Goal: Information Seeking & Learning: Find specific fact

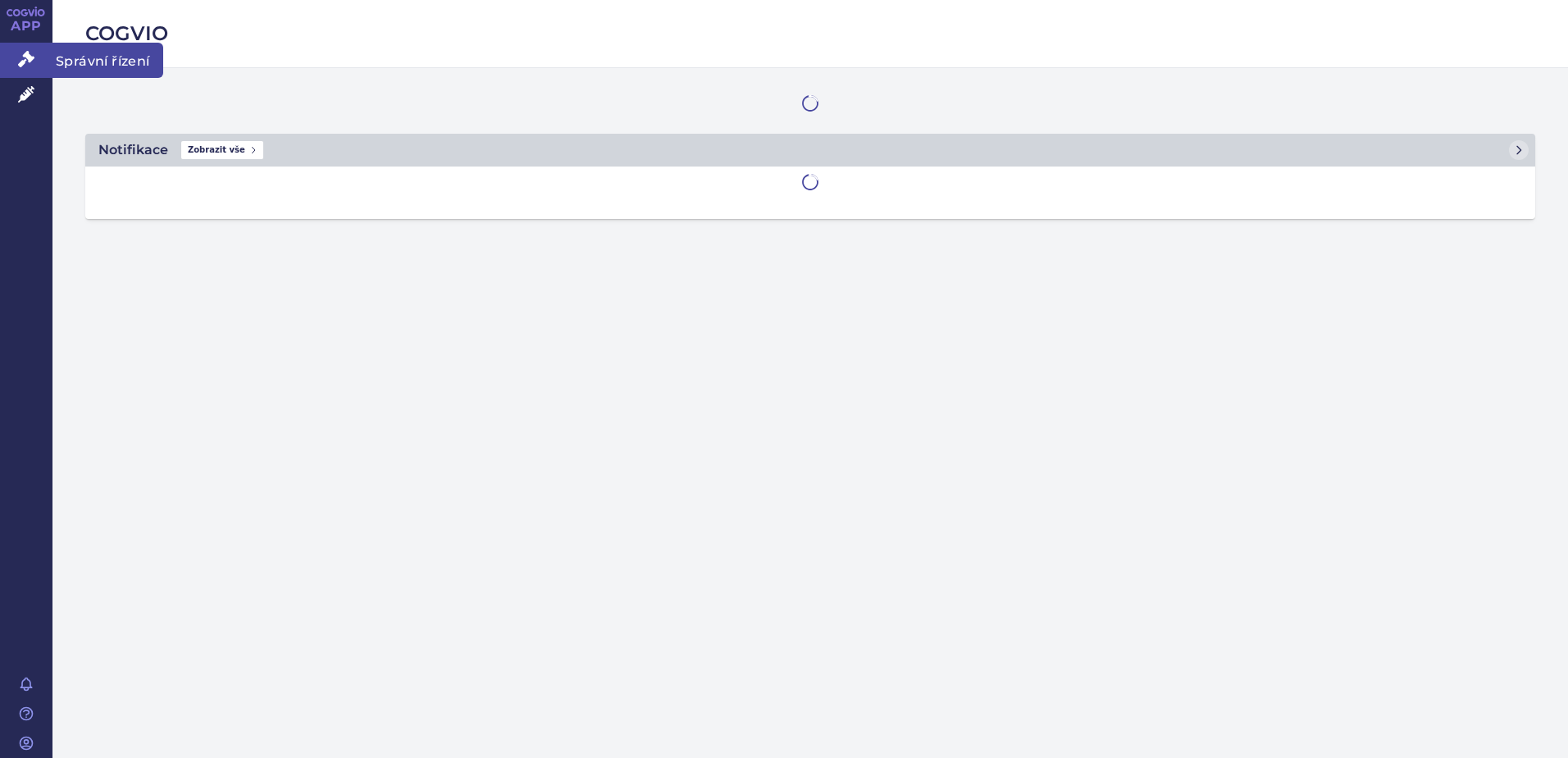
drag, startPoint x: 0, startPoint y: 0, endPoint x: 33, endPoint y: 62, distance: 70.2
click at [33, 62] on icon at bounding box center [26, 59] width 17 height 17
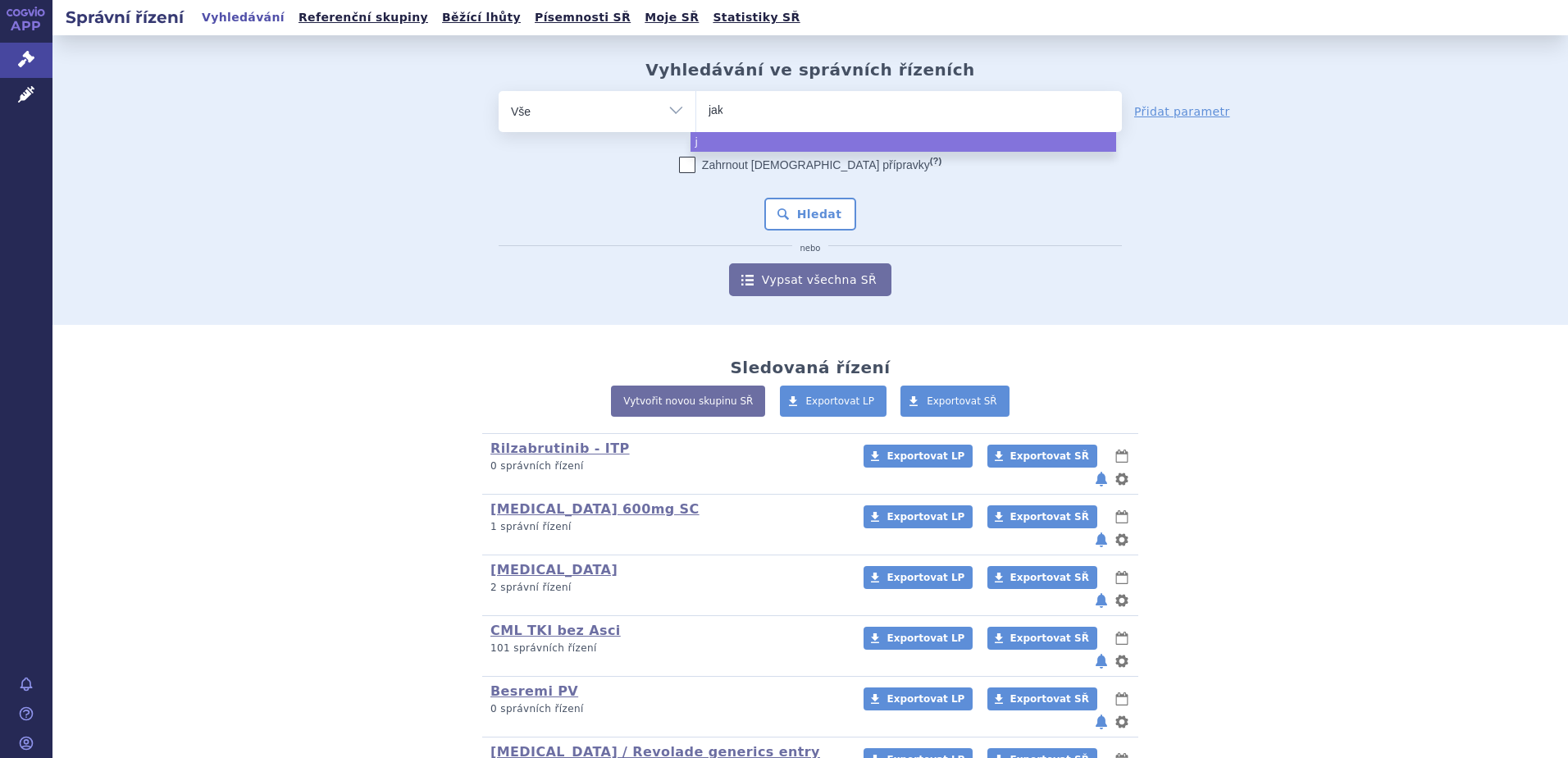
type input "jaka"
type input "jakavi"
select select "jakavi"
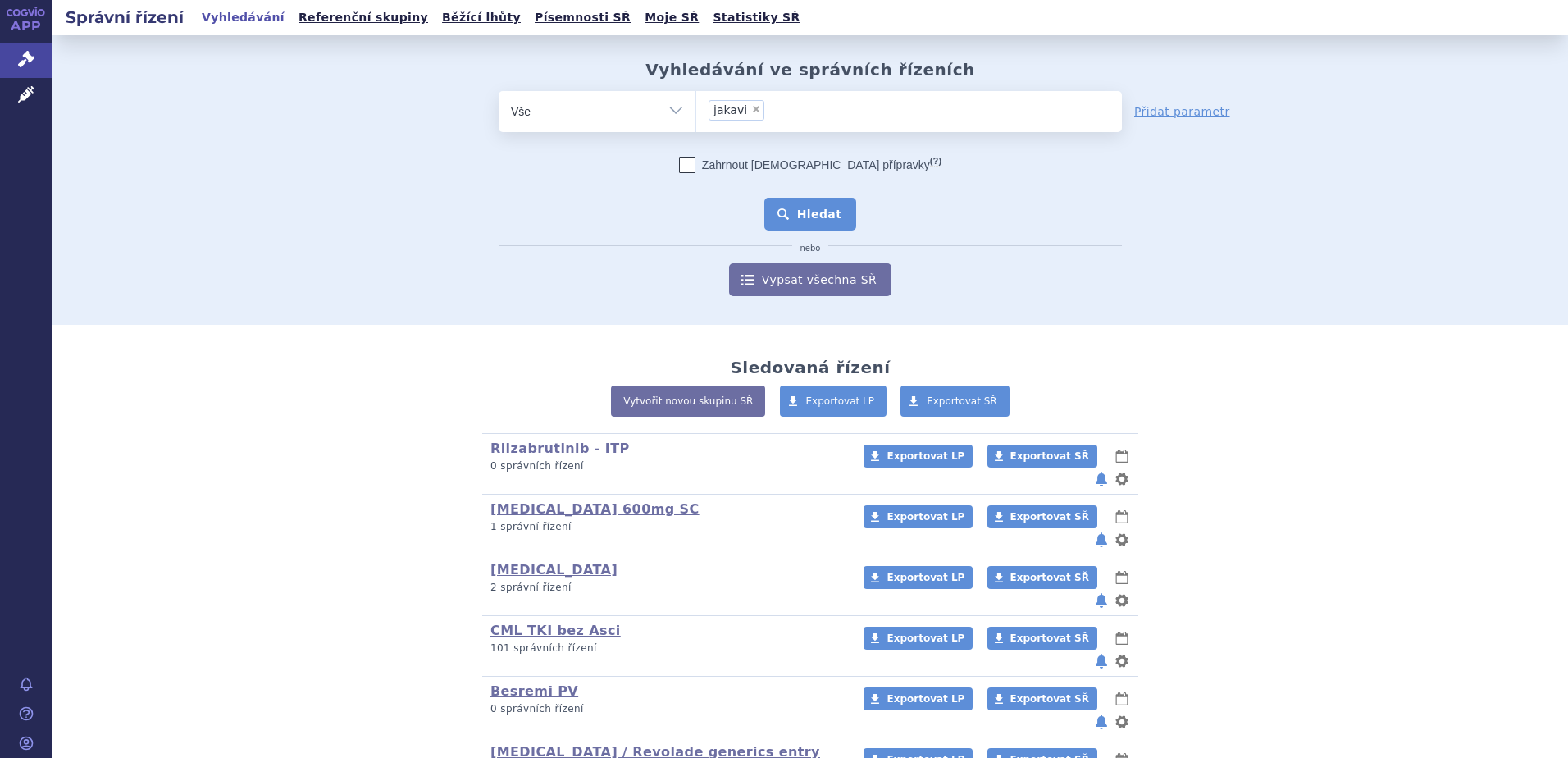
click at [793, 202] on button "Hledat" at bounding box center [810, 214] width 93 height 33
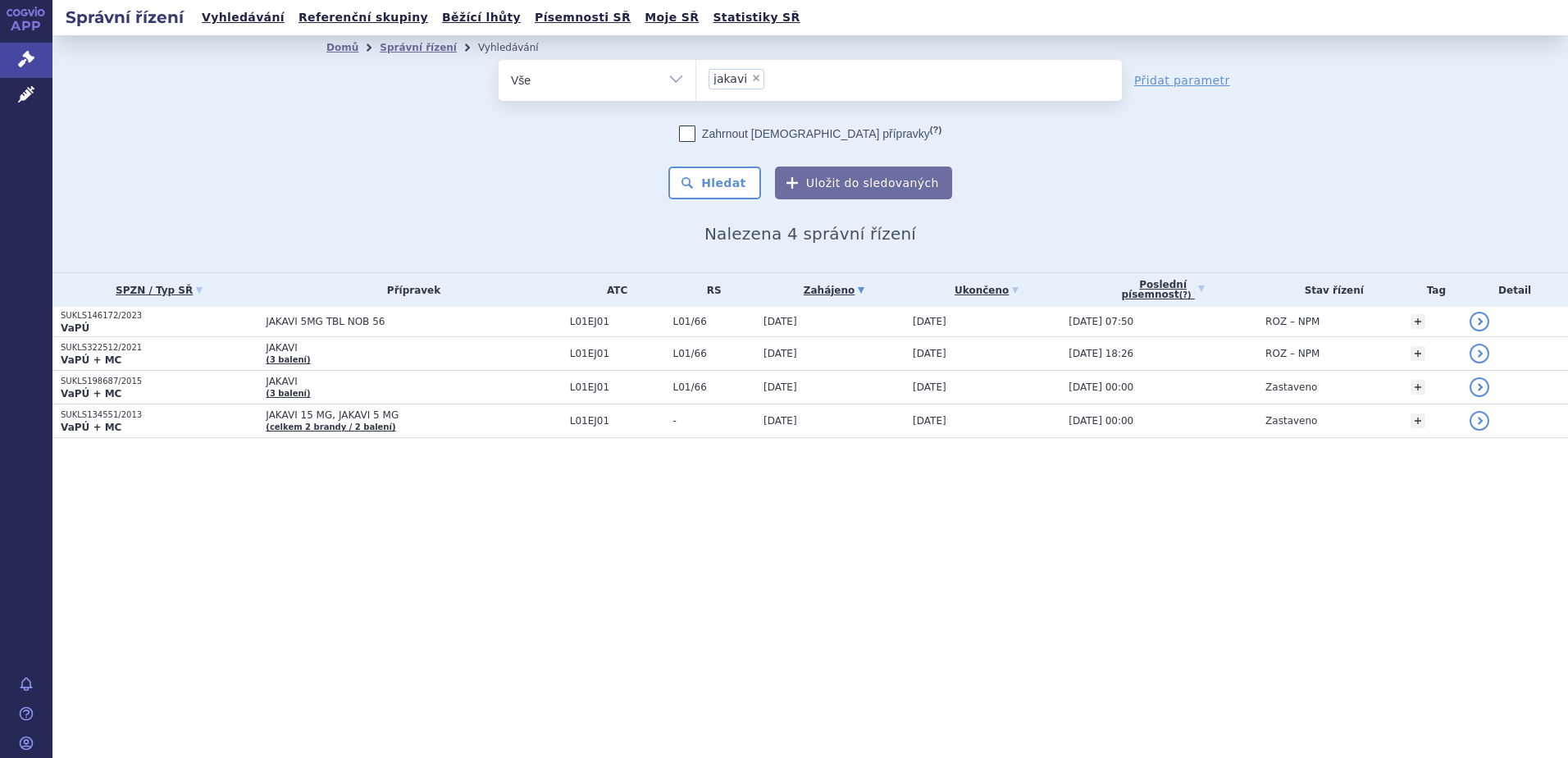
click at [752, 80] on span "×" at bounding box center [756, 78] width 10 height 10
click at [696, 80] on select "jakavi" at bounding box center [695, 80] width 1 height 41
select select
click at [749, 84] on ul at bounding box center [909, 76] width 426 height 34
click at [696, 84] on select "jakavi" at bounding box center [695, 80] width 1 height 41
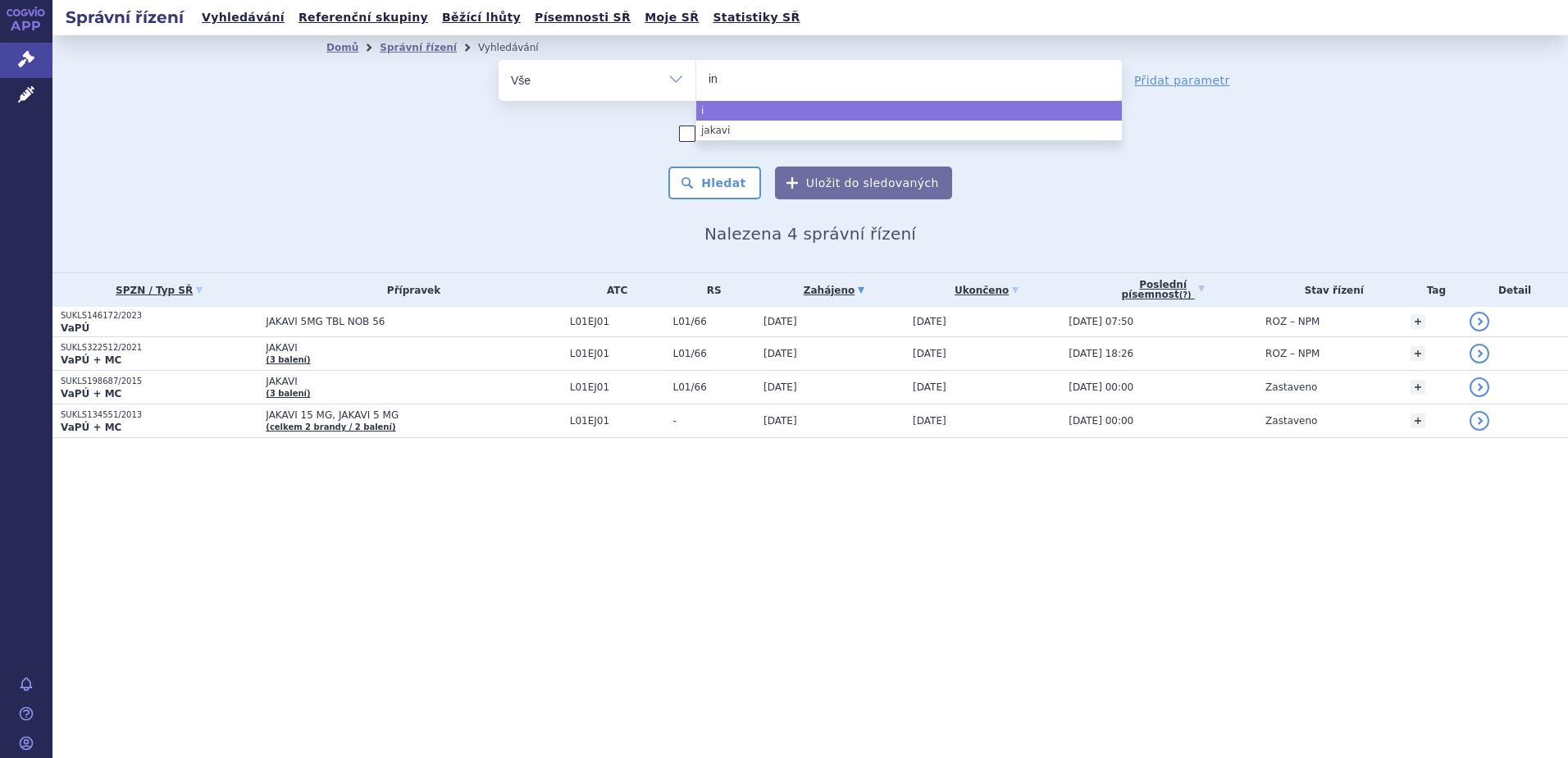
type input "inr"
type input "inreb"
type input "inrebi"
type input "[MEDICAL_DATA]"
select select "[MEDICAL_DATA]"
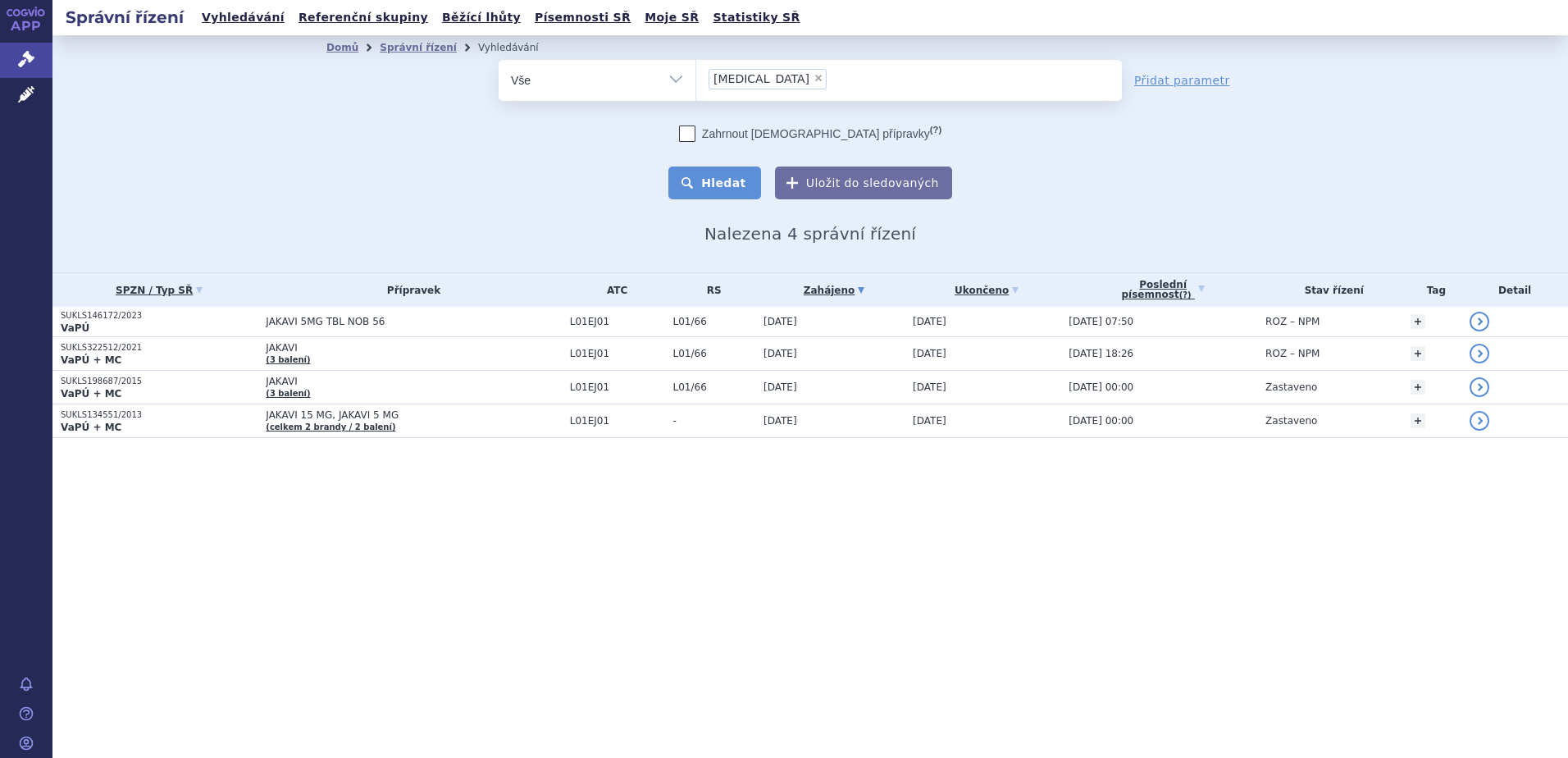
click at [721, 184] on button "Hledat" at bounding box center [715, 182] width 93 height 33
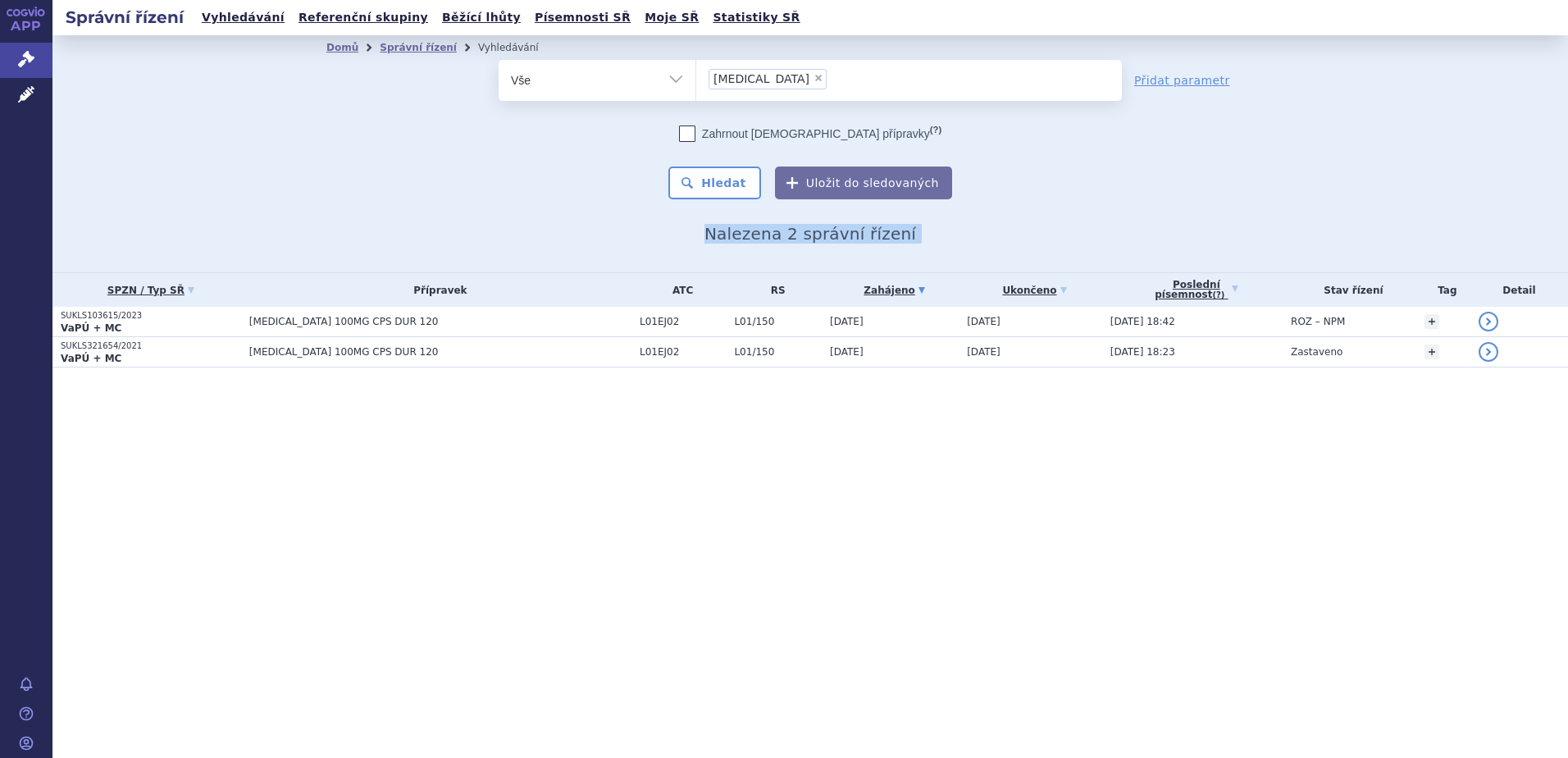
drag, startPoint x: 682, startPoint y: 228, endPoint x: 764, endPoint y: 417, distance: 206.0
click at [764, 417] on section "Domů Správní řízení Vyhledávání Vyhledávání ve správních řízeních odstranit Vše" at bounding box center [810, 234] width 1516 height 398
drag, startPoint x: 764, startPoint y: 417, endPoint x: 362, endPoint y: 157, distance: 478.8
click at [362, 157] on section "Domů Správní řízení Vyhledávání Vyhledávání ve správních řízeních odstranit Vše" at bounding box center [810, 234] width 1516 height 398
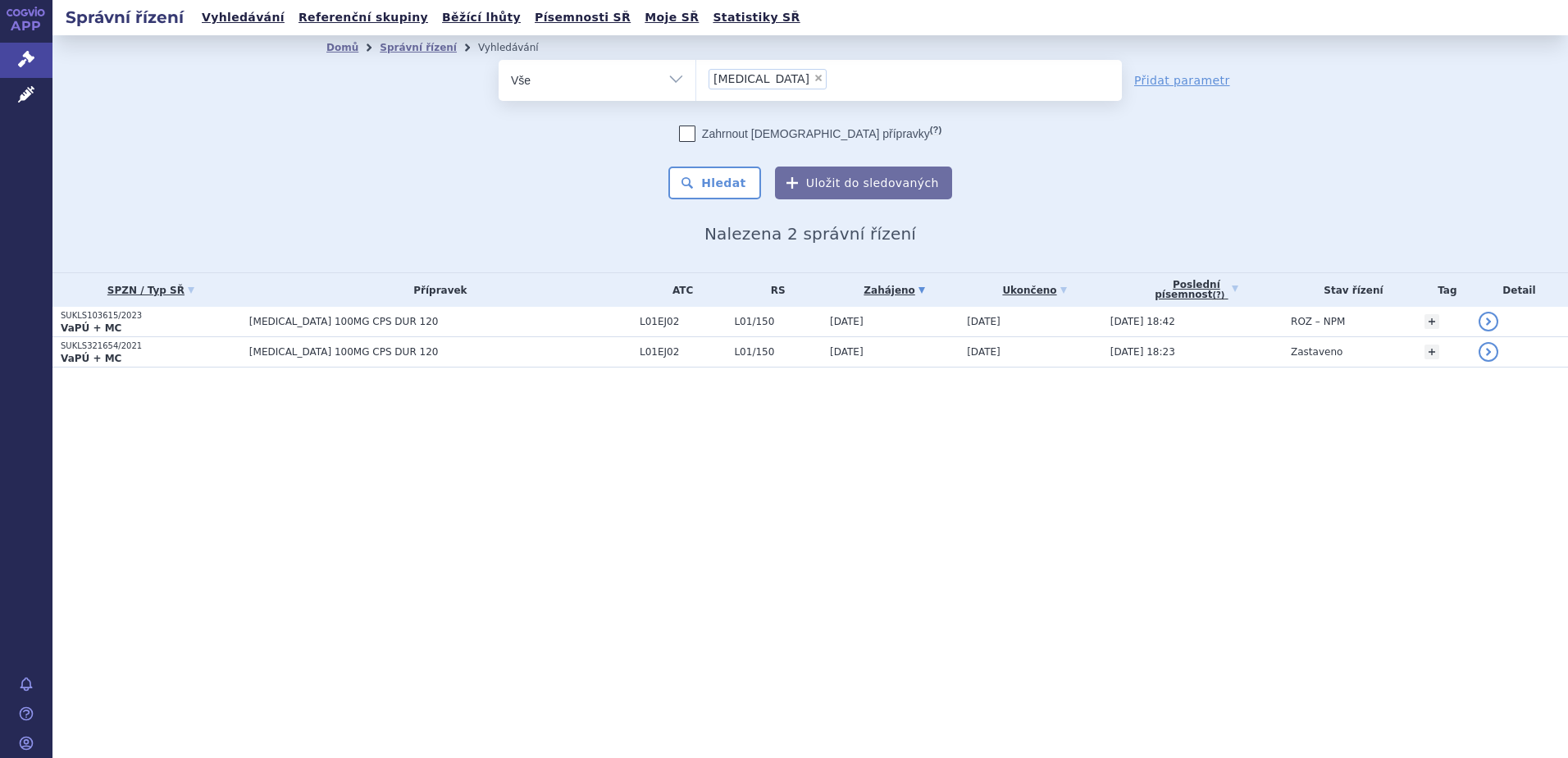
click at [362, 157] on div "odstranit Vše Spisová značka Typ SŘ" at bounding box center [810, 129] width 968 height 139
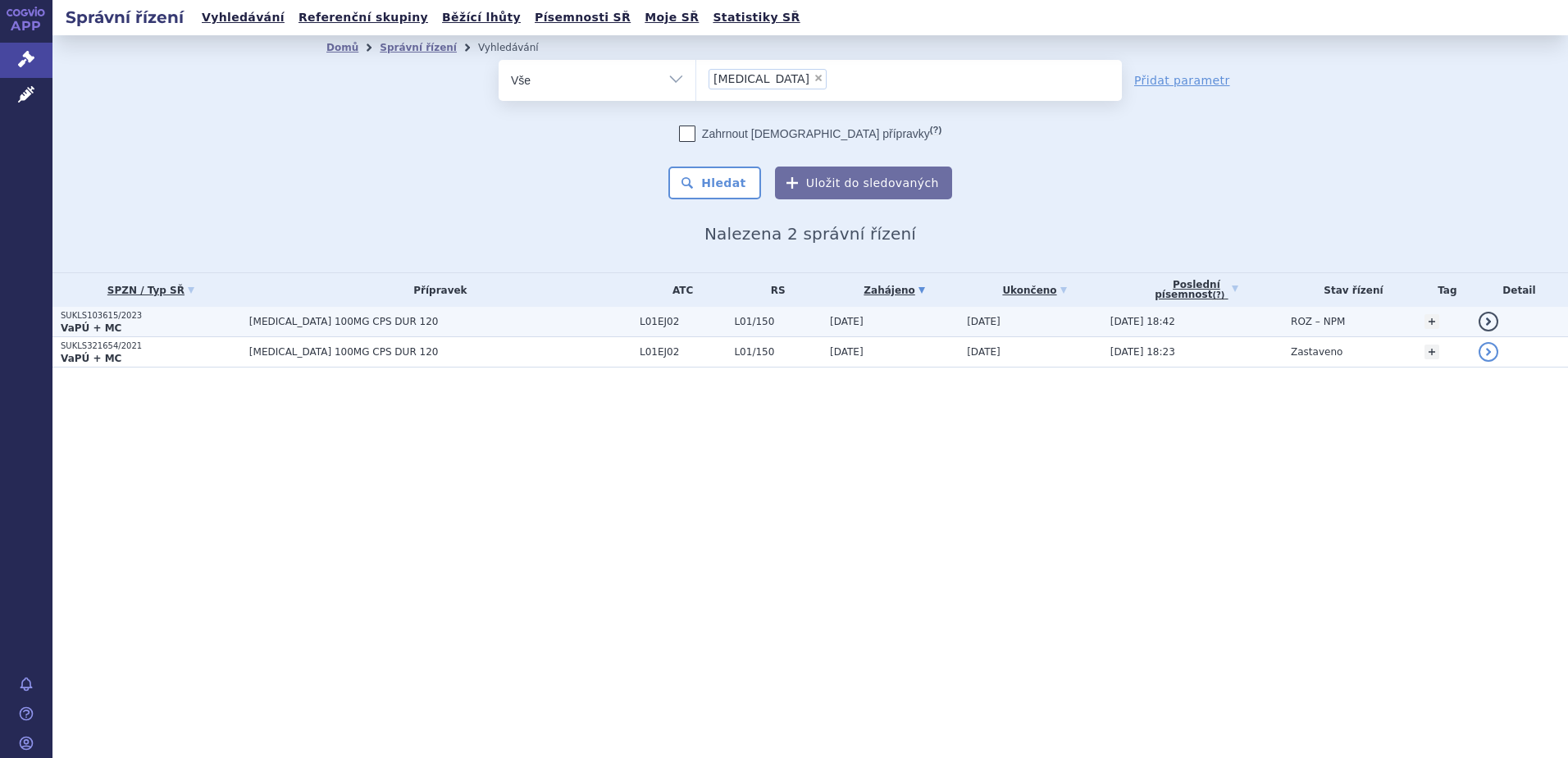
click at [303, 320] on span "INREBIC 100MG CPS DUR 120" at bounding box center [441, 321] width 382 height 11
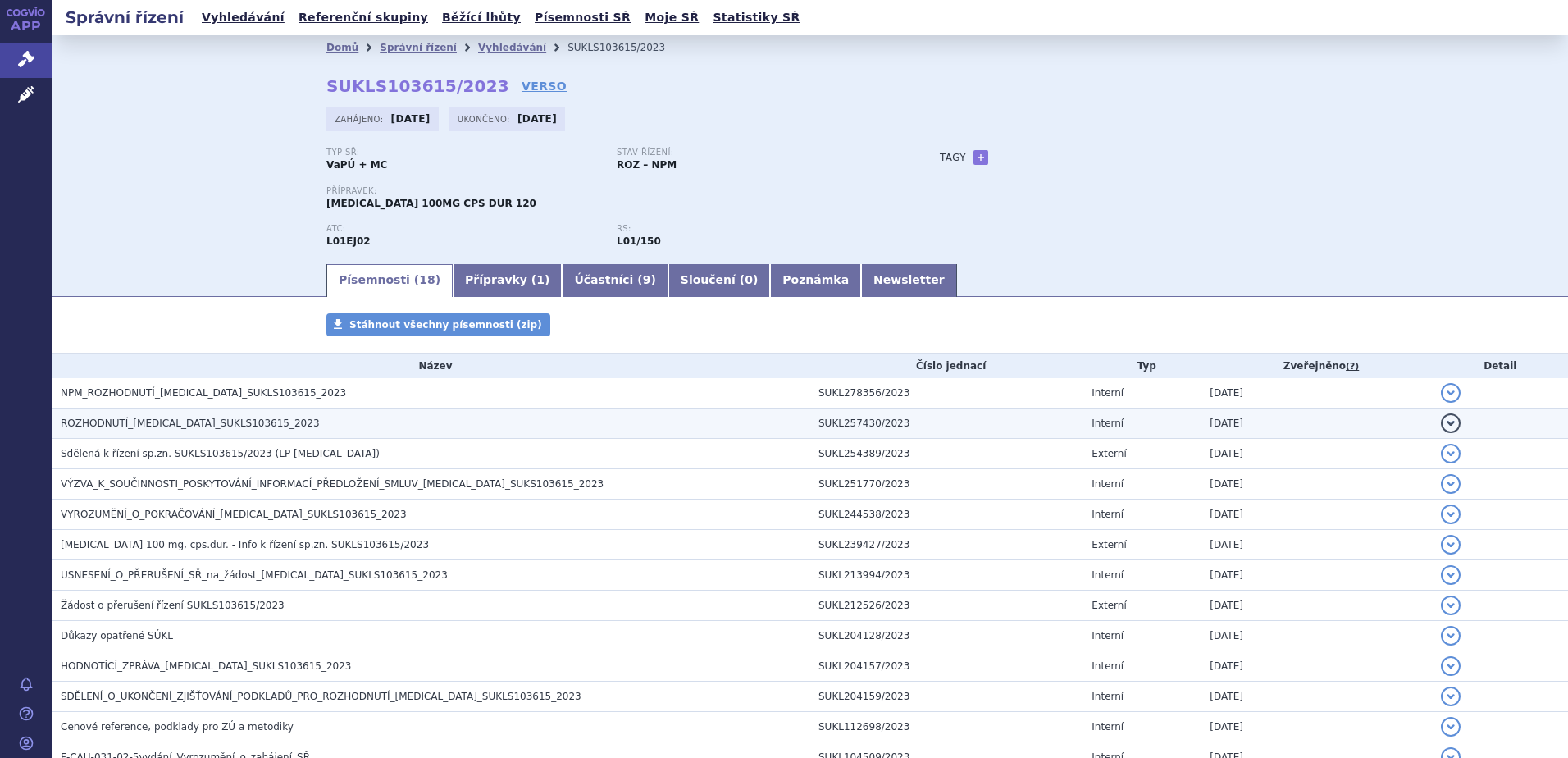
click at [400, 426] on h3 "ROZHODNUTÍ_INREBIC_SUKLS103615_2023" at bounding box center [434, 424] width 749 height 17
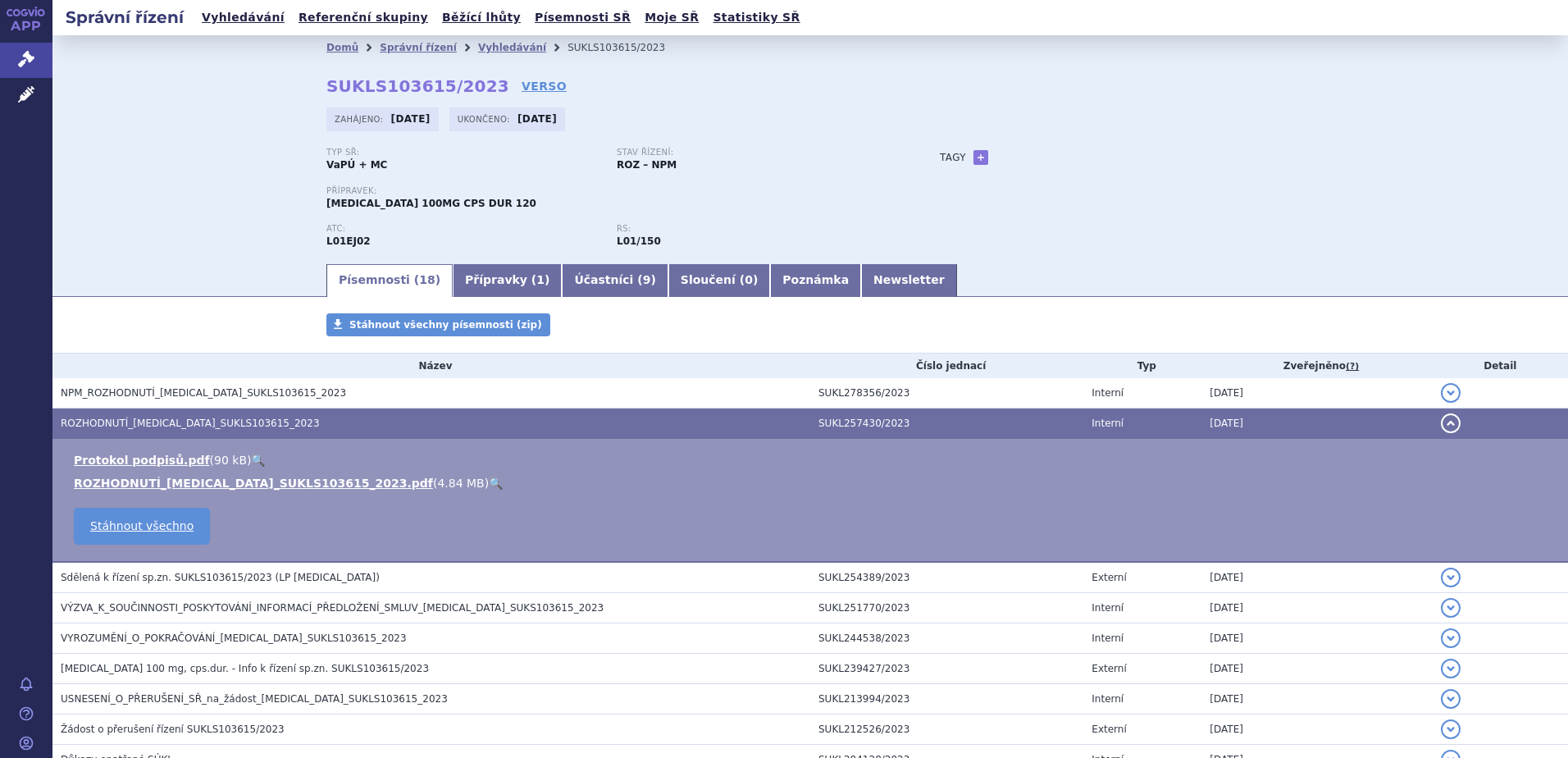
click at [489, 484] on link "🔍" at bounding box center [496, 483] width 14 height 13
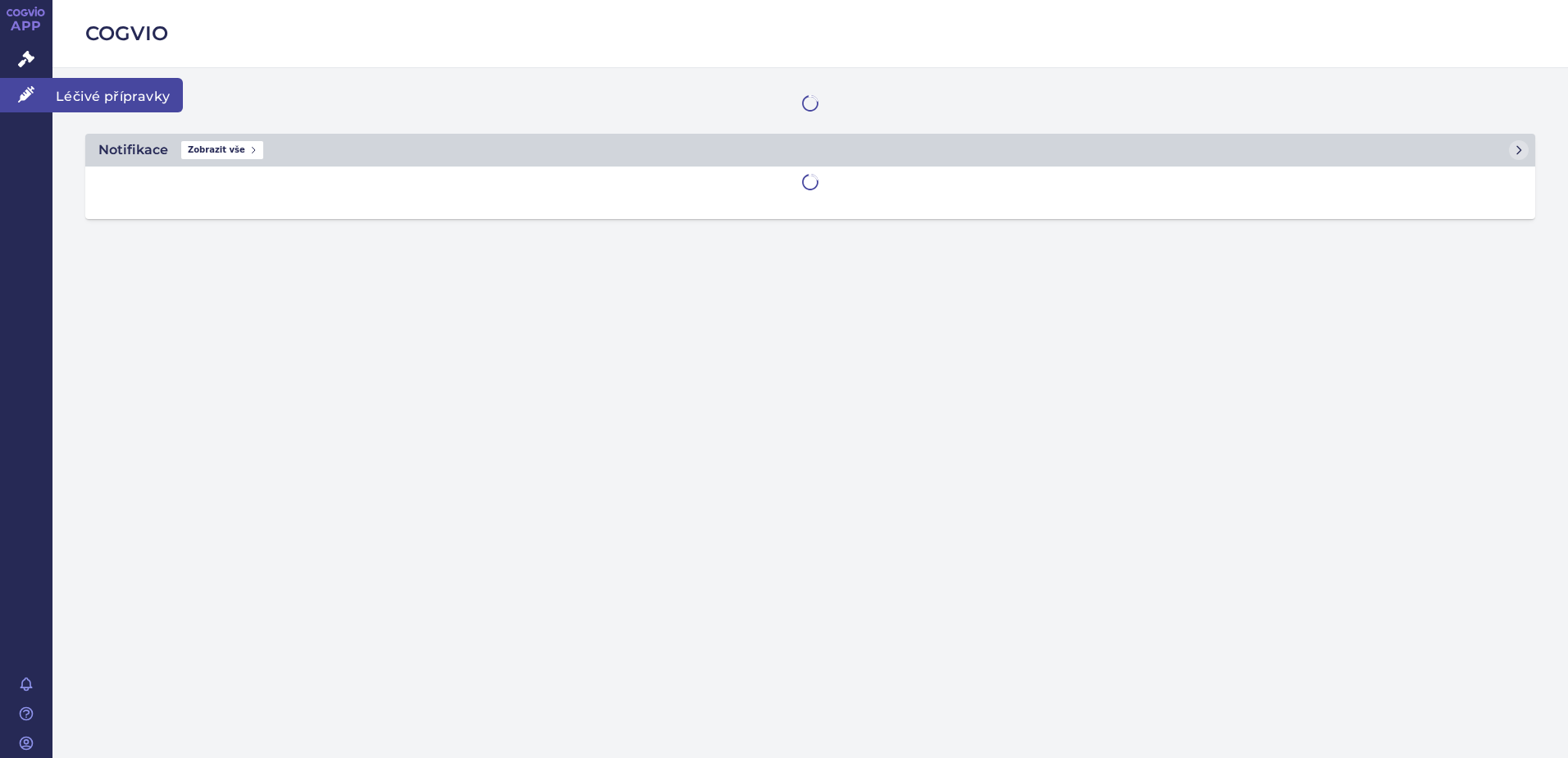
drag, startPoint x: 0, startPoint y: 0, endPoint x: 25, endPoint y: 94, distance: 97.3
click at [25, 94] on icon at bounding box center [26, 95] width 17 height 17
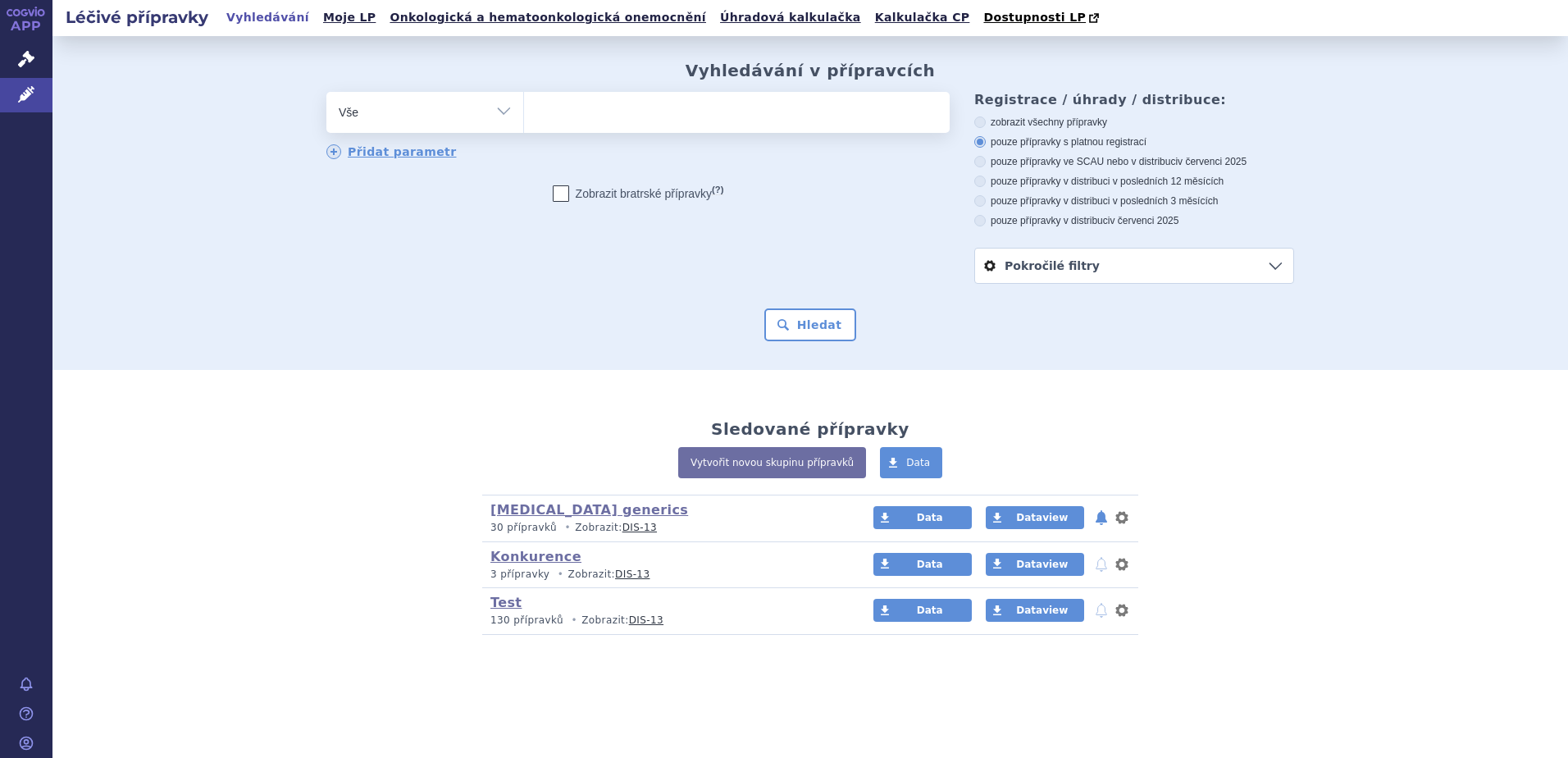
click at [583, 116] on ul at bounding box center [737, 109] width 426 height 34
click at [525, 116] on select at bounding box center [524, 111] width 1 height 41
type input "inr"
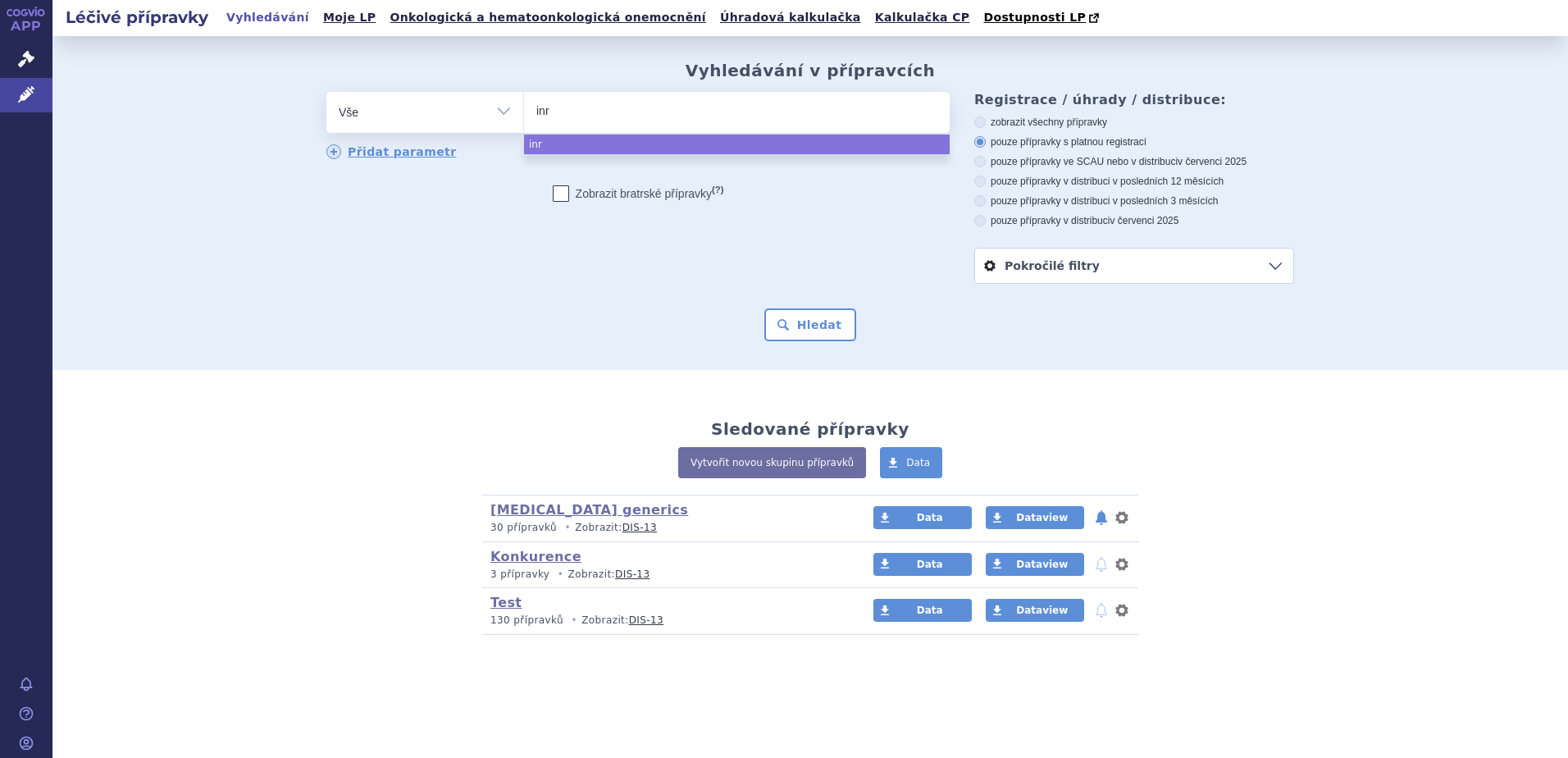
type input "inre"
type input "[MEDICAL_DATA]"
select select "[MEDICAL_DATA]"
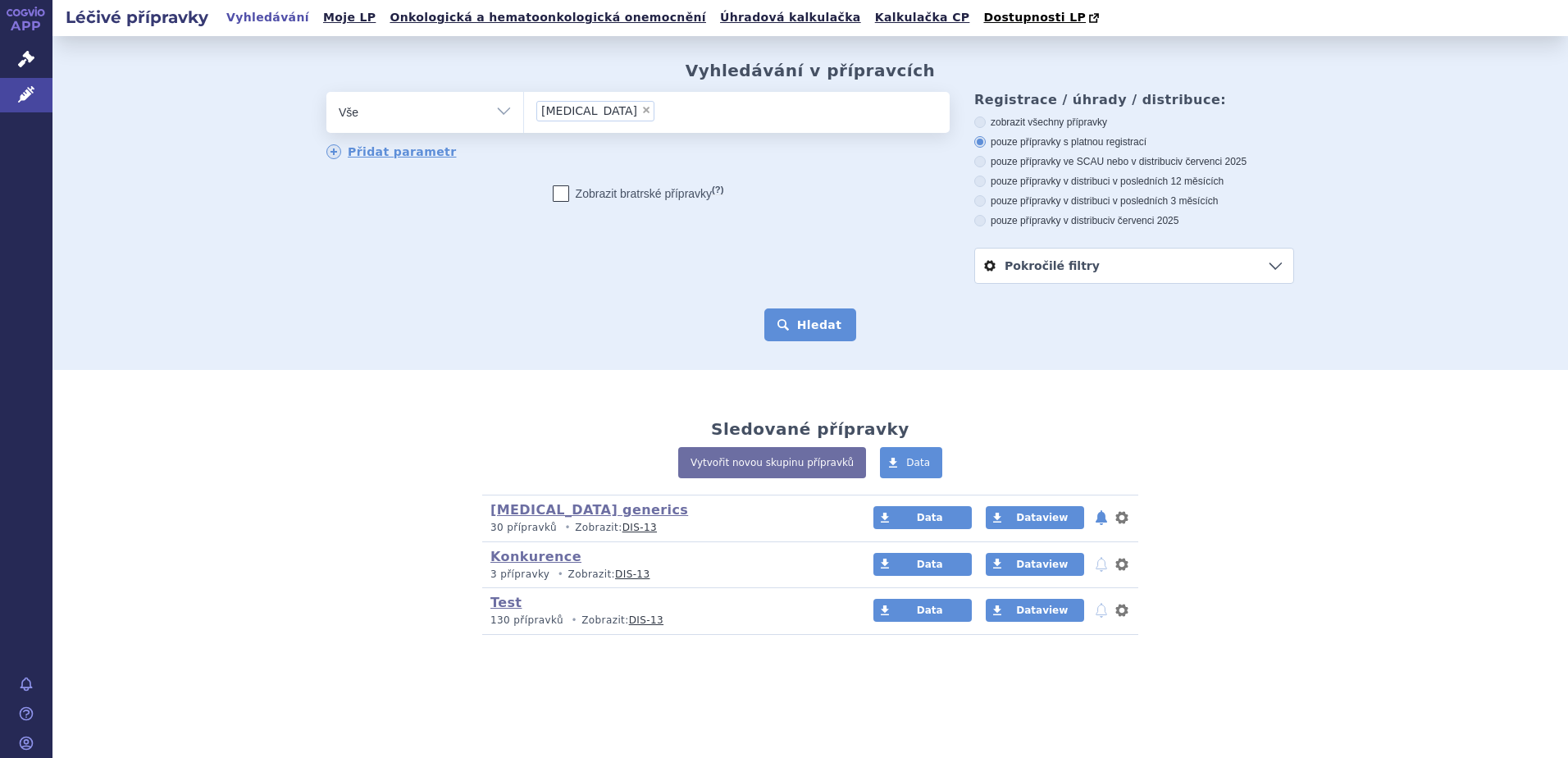
click at [800, 317] on button "Hledat" at bounding box center [810, 324] width 93 height 33
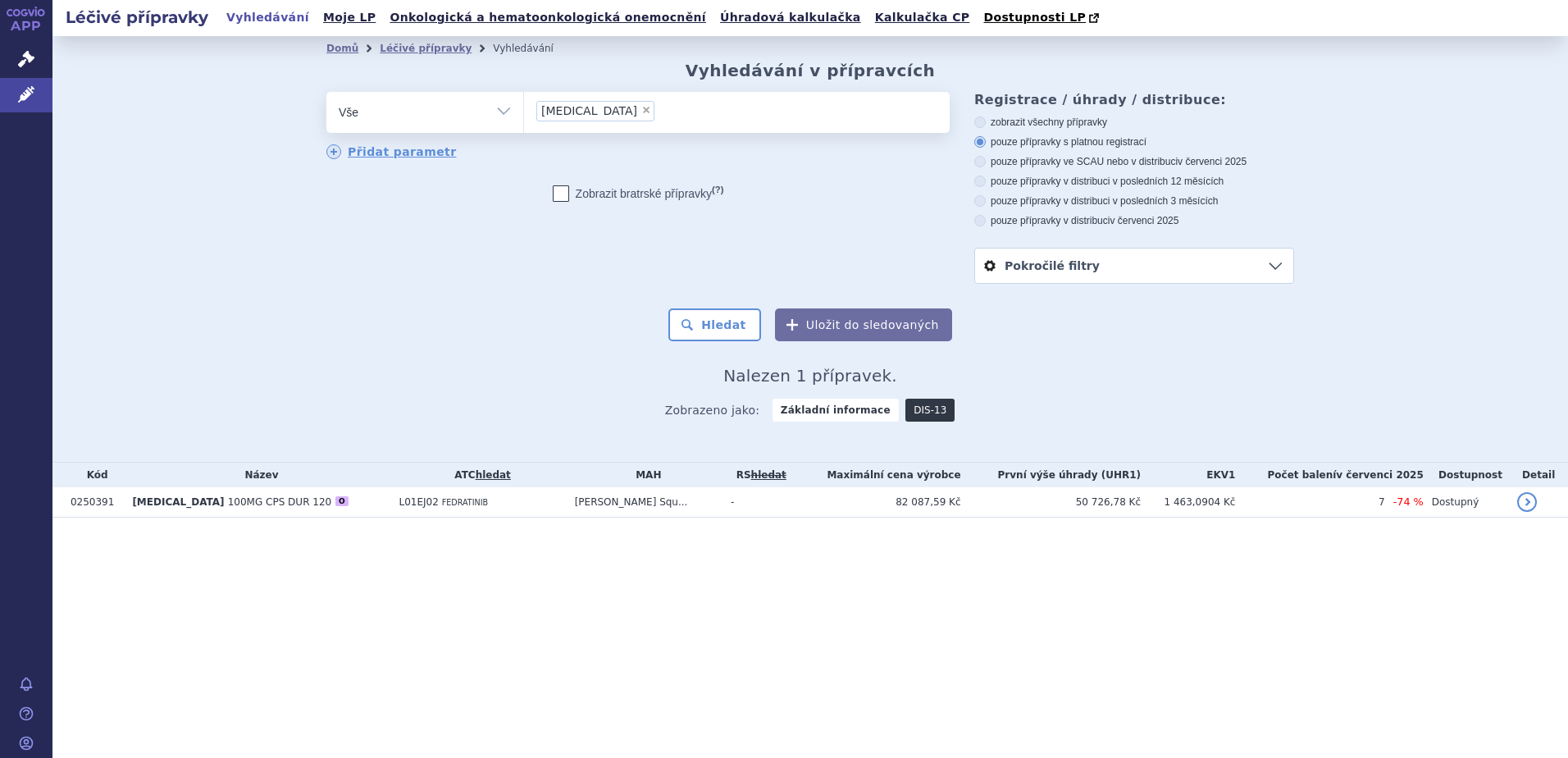
click at [923, 416] on link "DIS-13" at bounding box center [929, 410] width 49 height 23
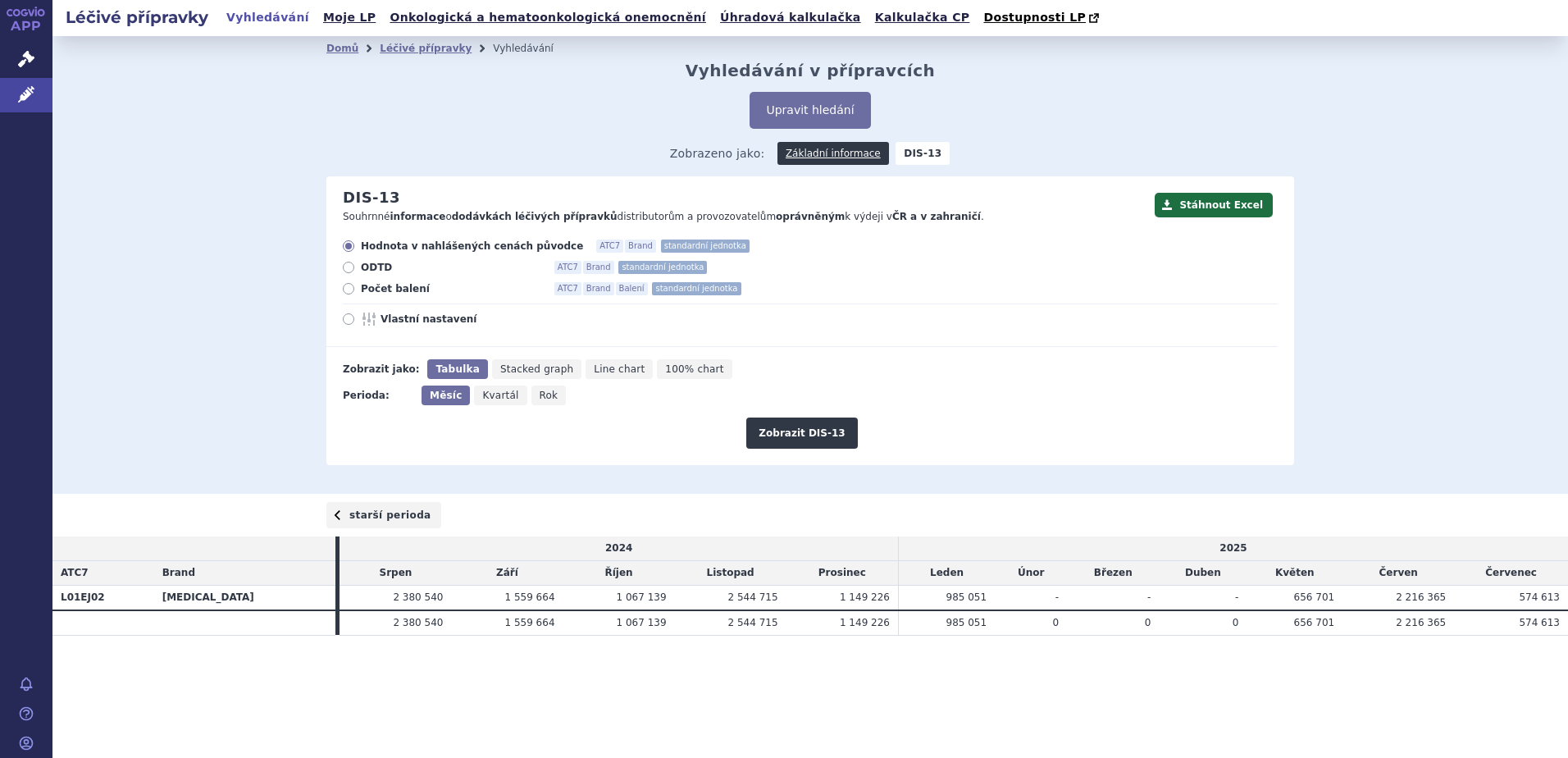
click at [387, 513] on link "starší perioda" at bounding box center [384, 516] width 115 height 26
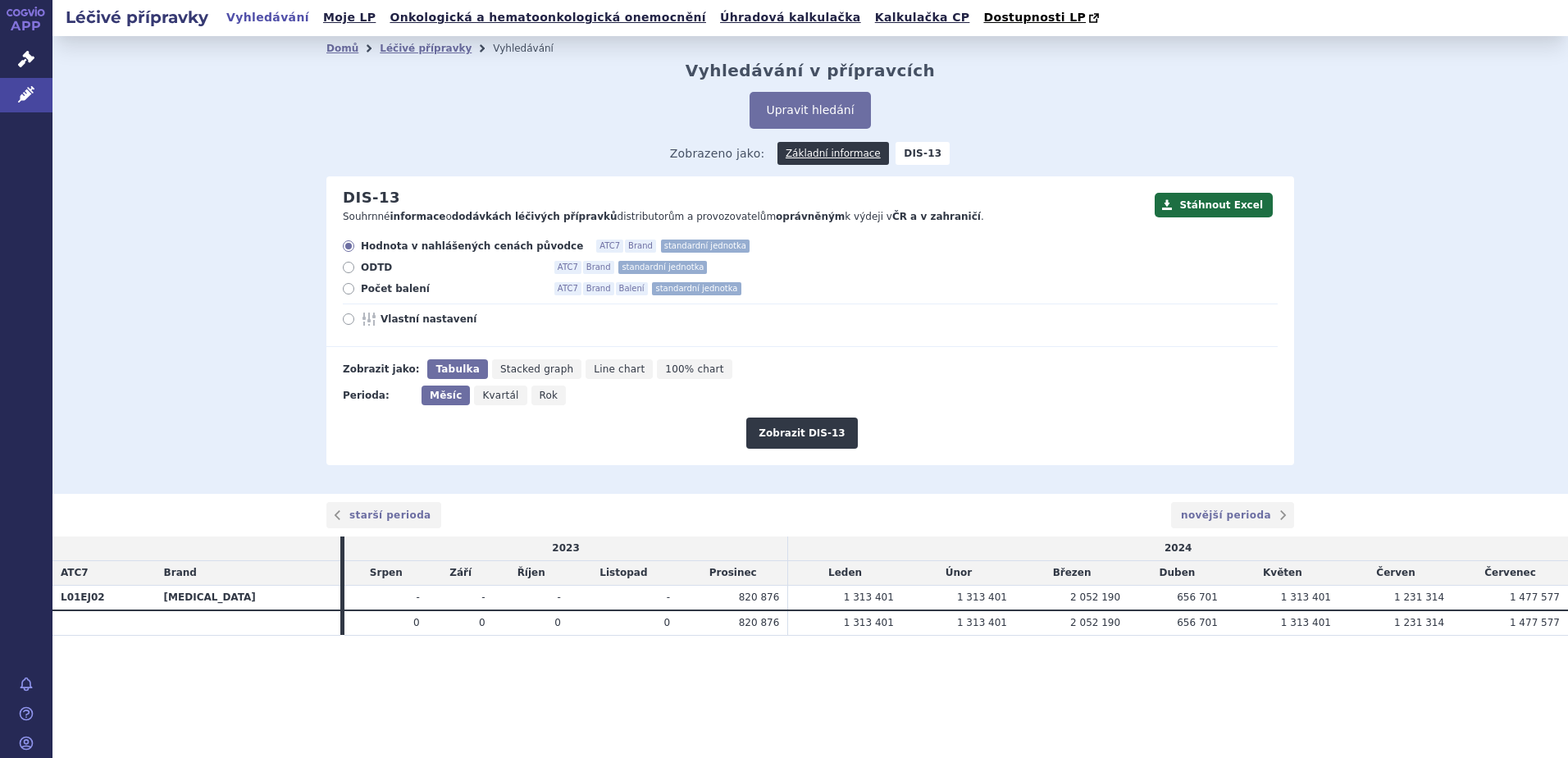
click at [539, 401] on span "Rok" at bounding box center [549, 396] width 19 height 11
click at [531, 397] on input "Rok" at bounding box center [536, 390] width 10 height 10
radio input "true"
click at [786, 446] on button "Zobrazit DIS-13" at bounding box center [801, 434] width 110 height 32
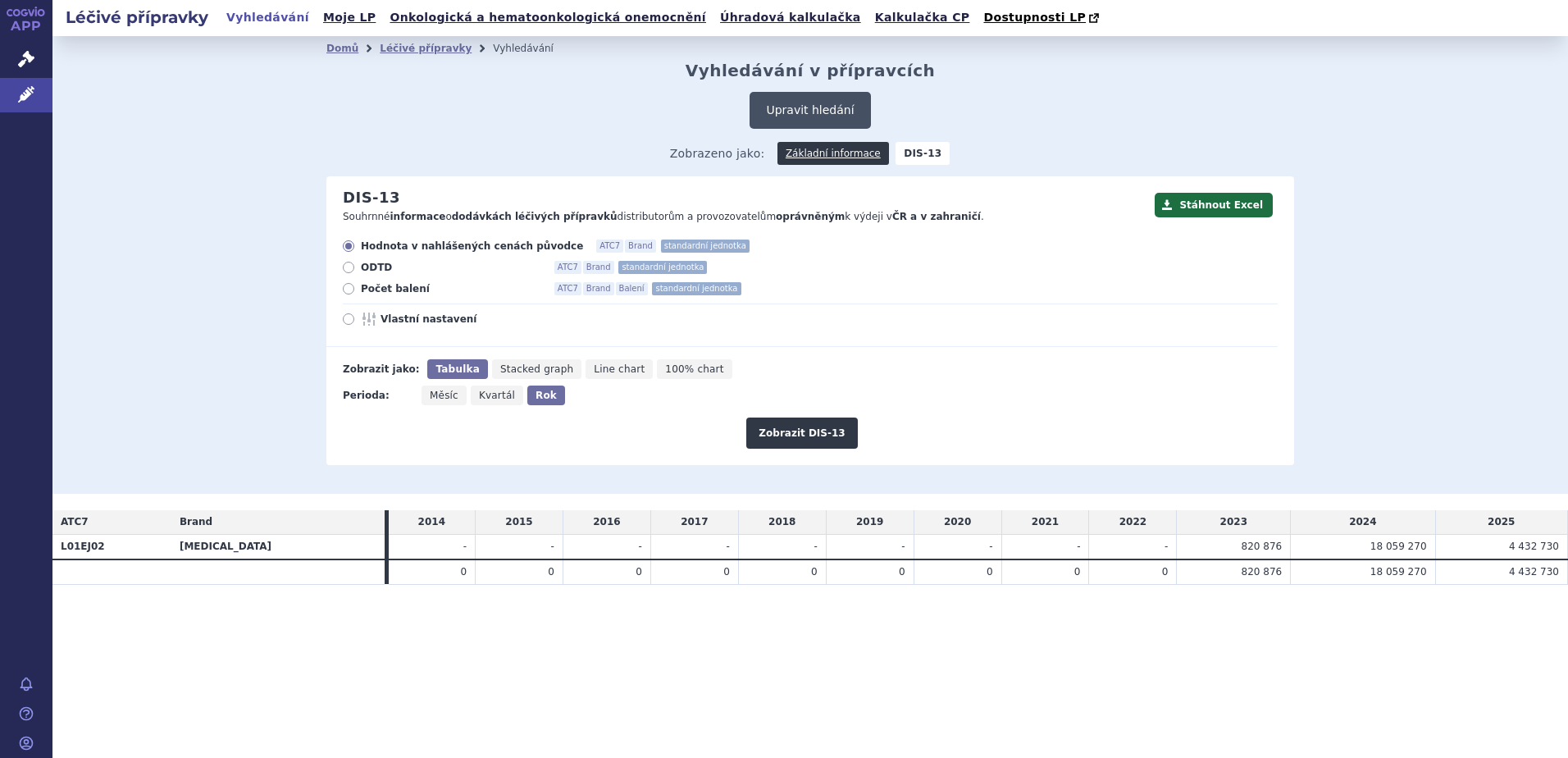
click at [789, 120] on button "Upravit hledání" at bounding box center [810, 111] width 121 height 37
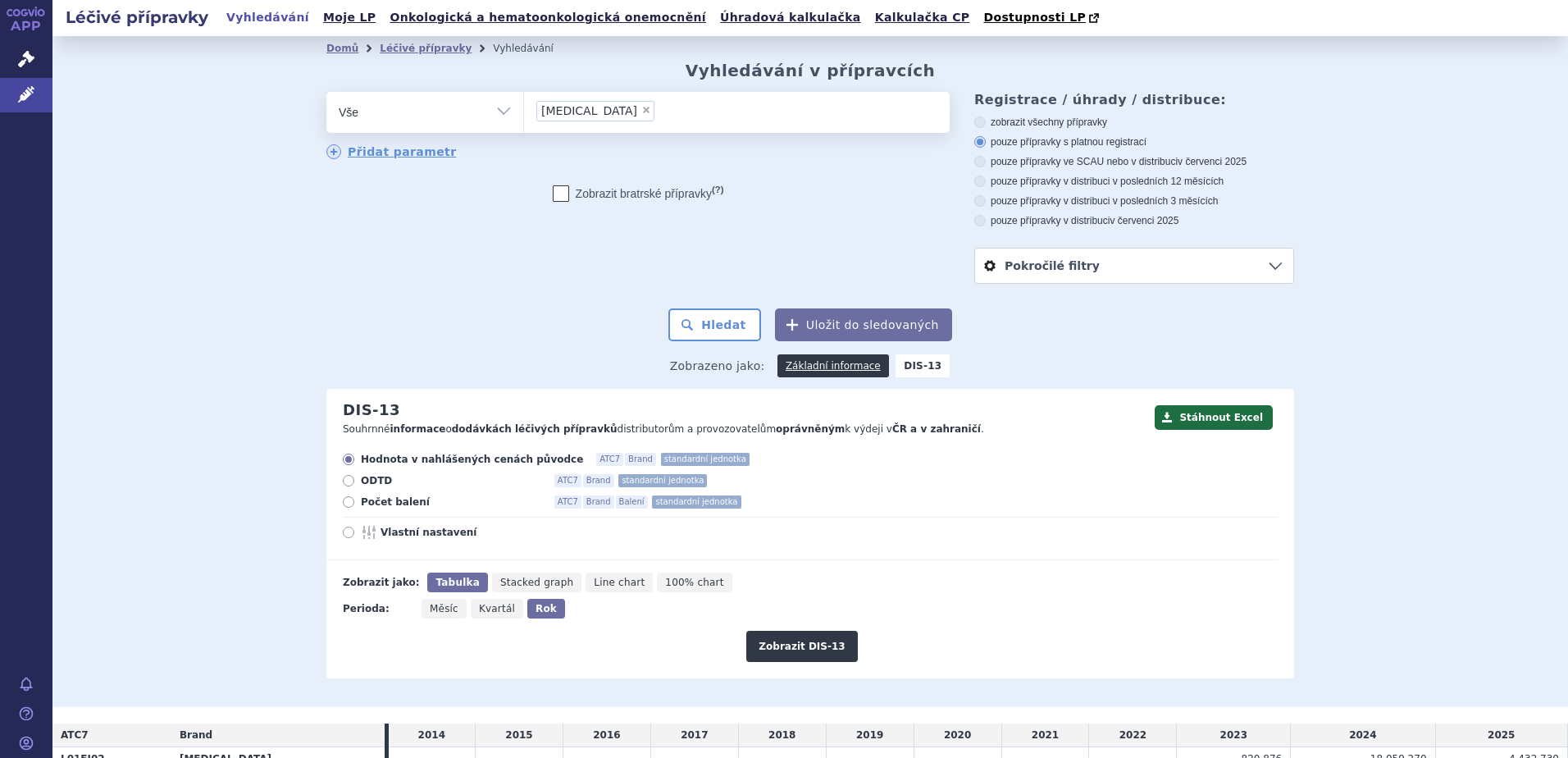
click at [604, 117] on ul "× [MEDICAL_DATA]" at bounding box center [737, 110] width 426 height 36
click at [525, 117] on select "[MEDICAL_DATA]" at bounding box center [524, 111] width 1 height 41
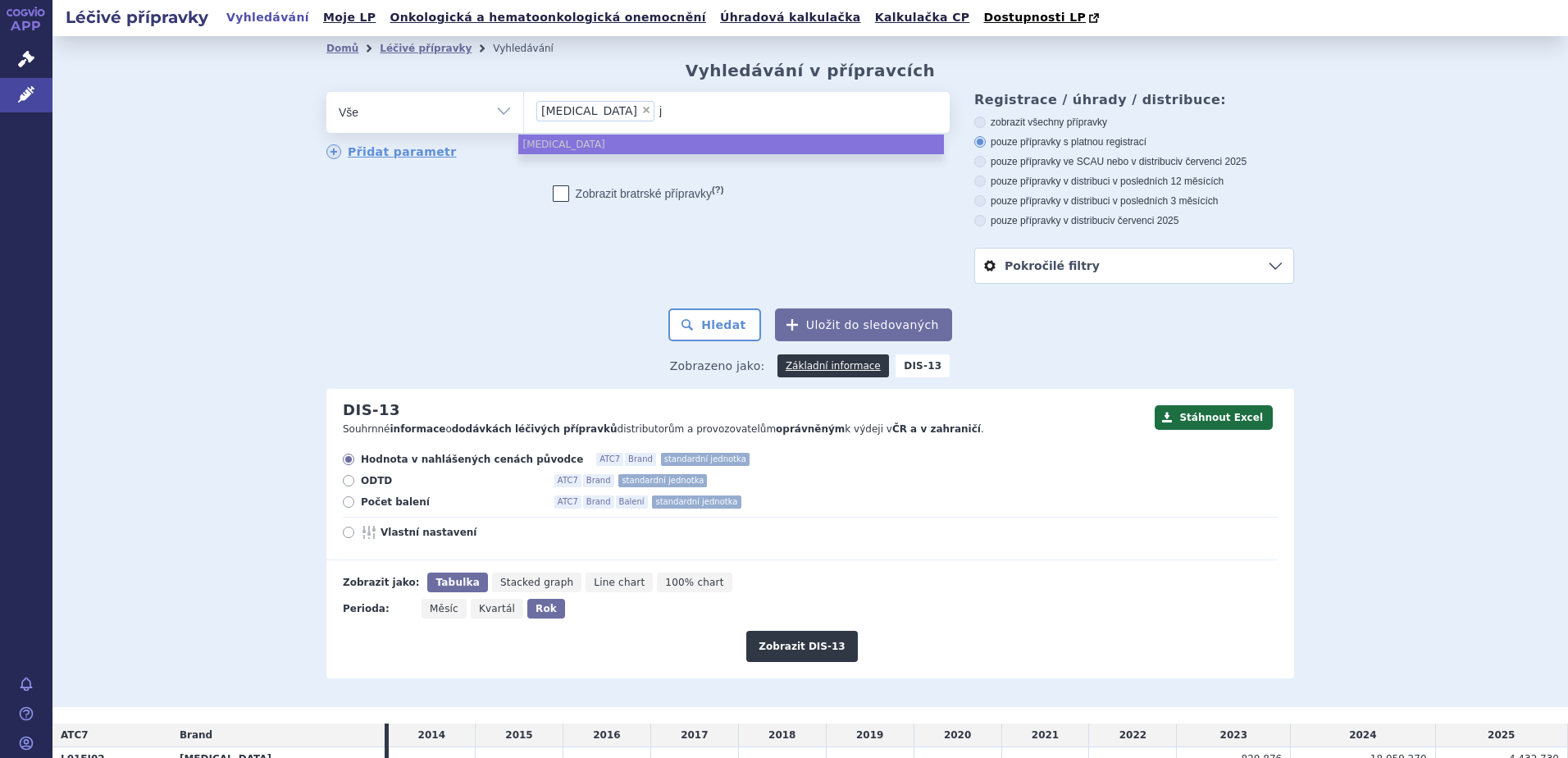
type input "ja"
type input "jaka"
type input "jakavi"
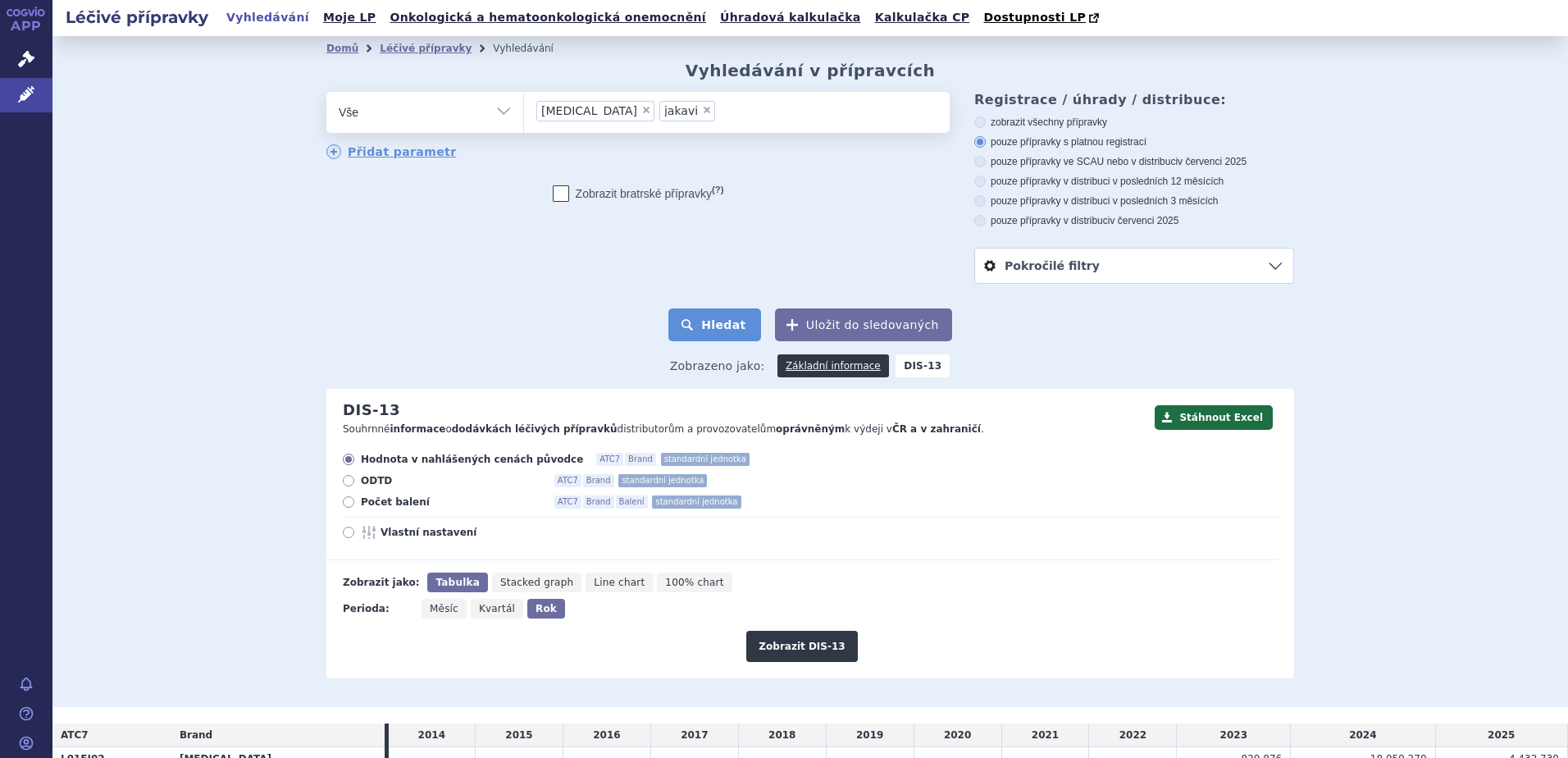
click at [694, 320] on button "Hledat" at bounding box center [715, 324] width 93 height 33
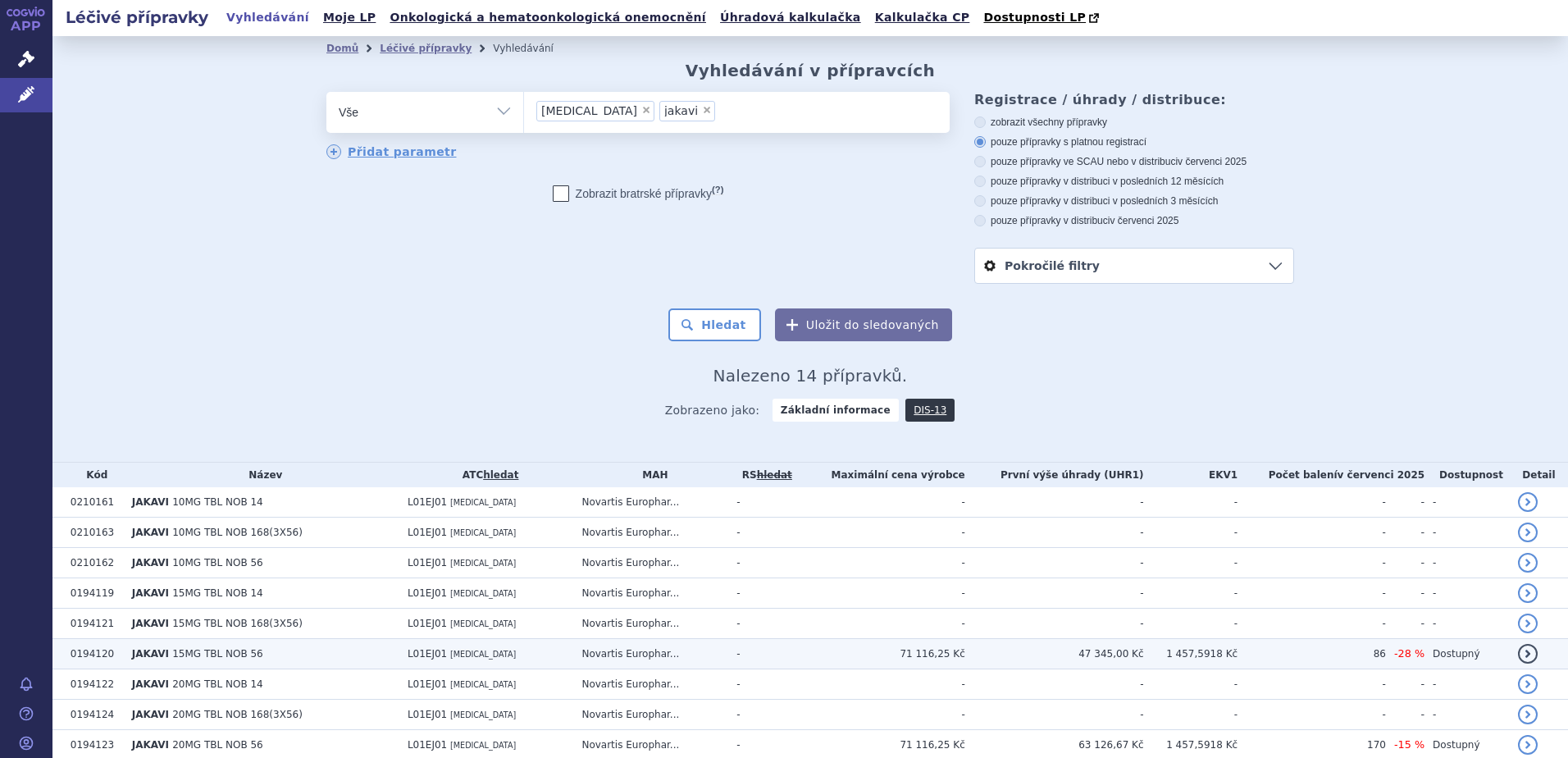
scroll to position [222, 0]
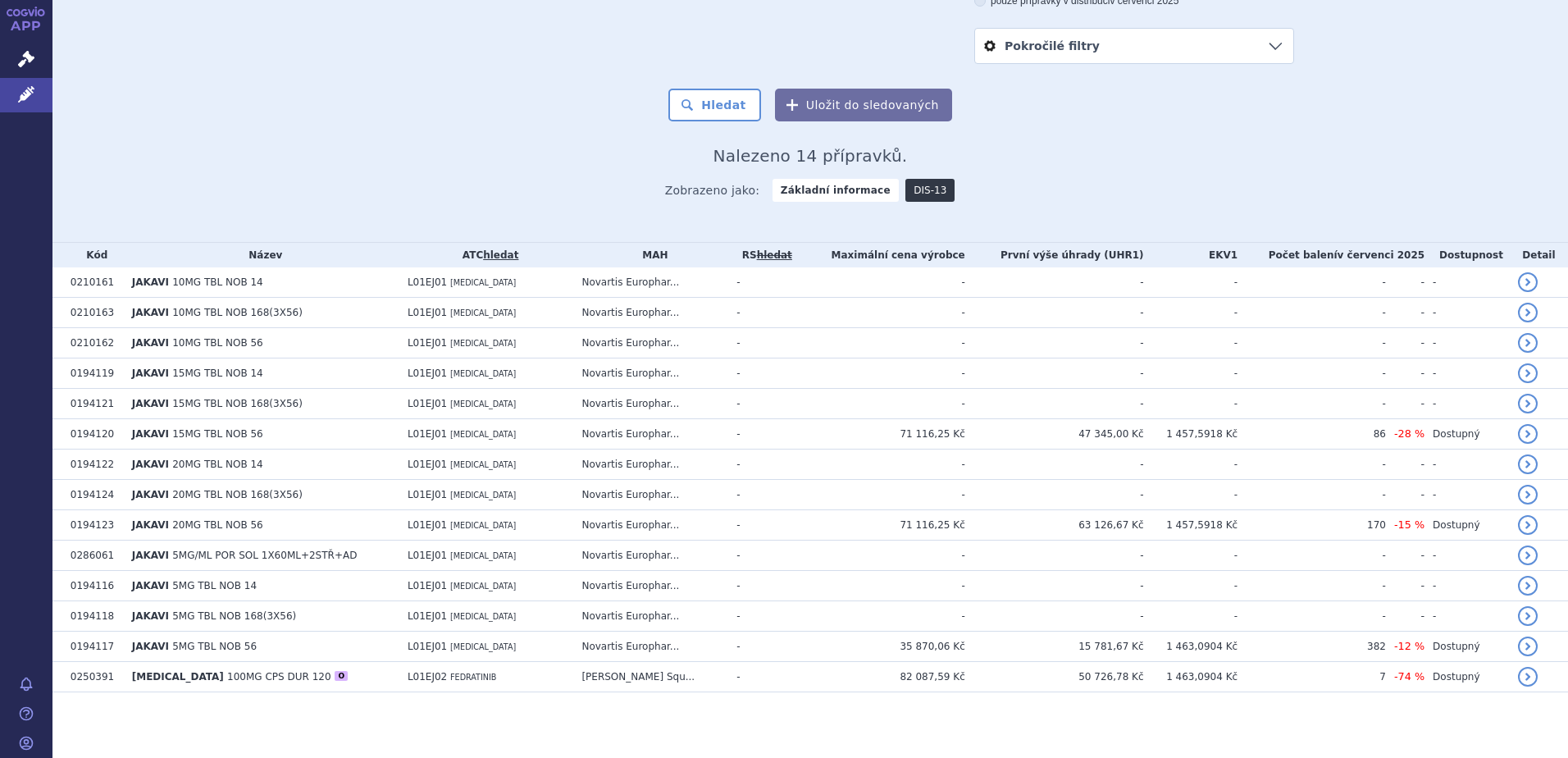
click at [905, 190] on link "DIS-13" at bounding box center [929, 190] width 49 height 23
